Goal: Obtain resource: Obtain resource

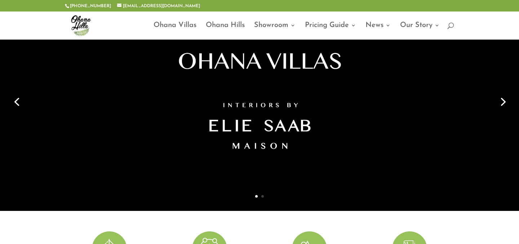
scroll to position [62, 0]
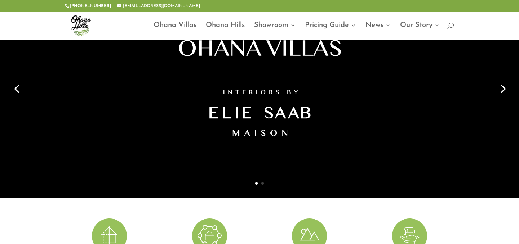
click at [501, 86] on link "Next" at bounding box center [501, 88] width 17 height 17
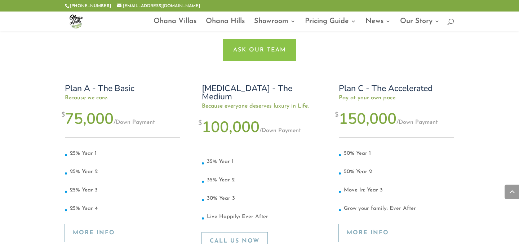
scroll to position [2716, 0]
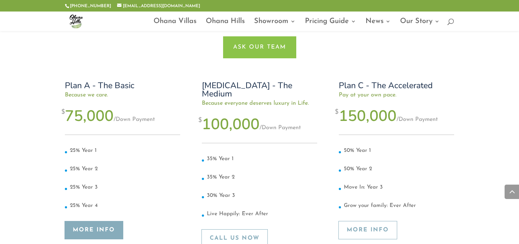
click at [113, 221] on link "More Info" at bounding box center [94, 230] width 58 height 18
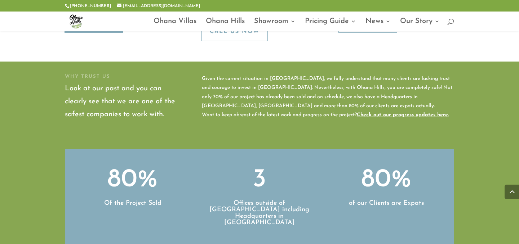
scroll to position [2979, 0]
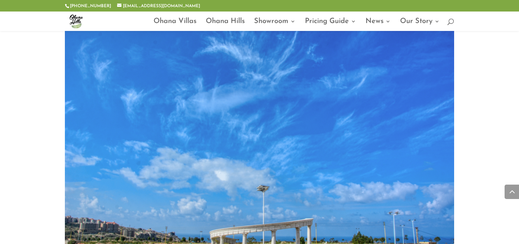
scroll to position [1495, 0]
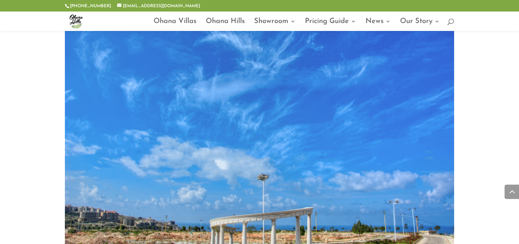
click at [177, 15] on div at bounding box center [259, 21] width 389 height 19
click at [176, 19] on link "Ohana Villas" at bounding box center [174, 25] width 43 height 12
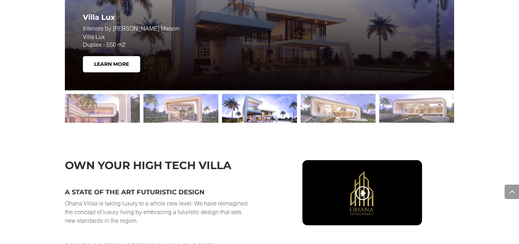
scroll to position [1009, 0]
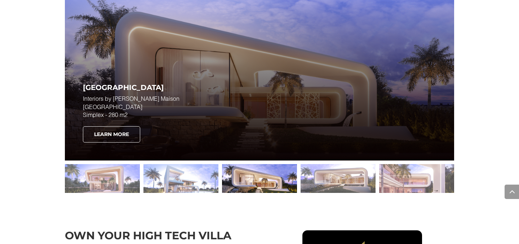
click at [125, 134] on link "Learn More" at bounding box center [111, 134] width 57 height 17
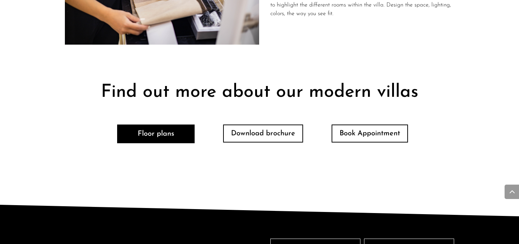
scroll to position [1581, 0]
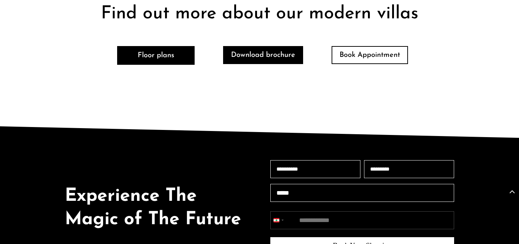
click at [245, 50] on link "Download brochure" at bounding box center [263, 55] width 80 height 18
